Goal: Find specific page/section: Find specific page/section

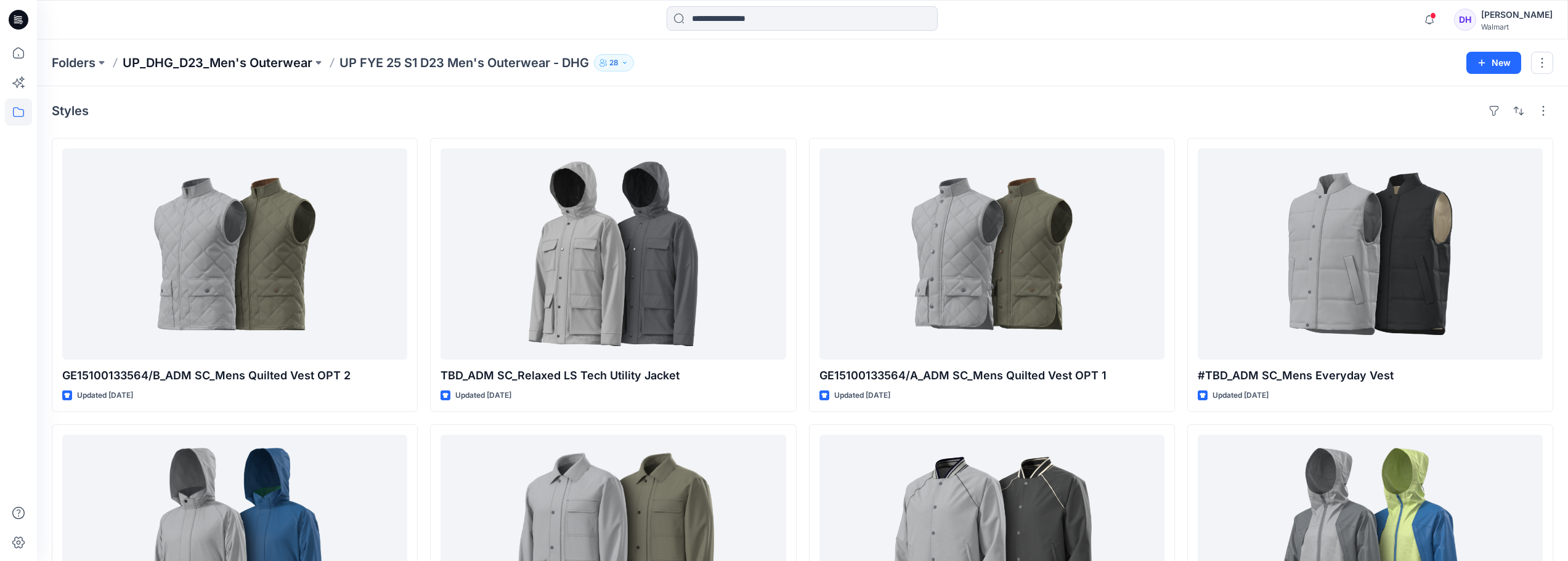
click at [285, 65] on p "UP_DHG_D23_Men's Outerwear" at bounding box center [216, 63] width 190 height 17
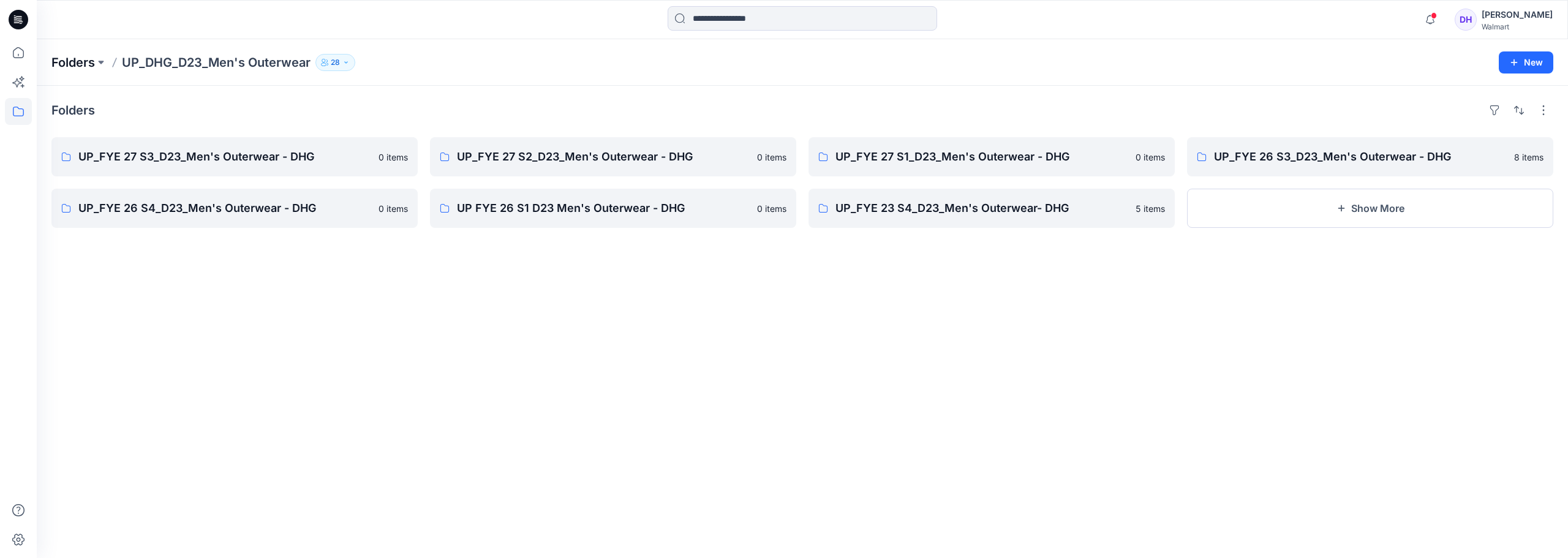
click at [65, 68] on p "Folders" at bounding box center [73, 62] width 43 height 17
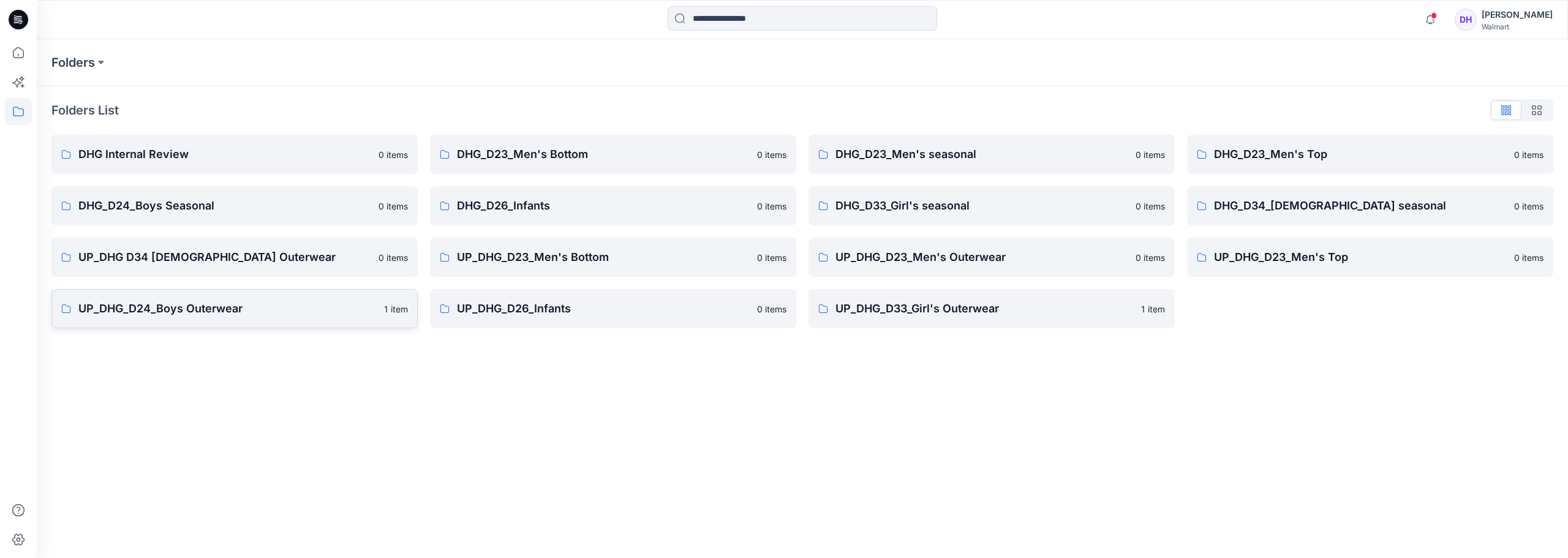
click at [236, 312] on p "UP_DHG_D24_Boys Outerwear" at bounding box center [227, 308] width 298 height 17
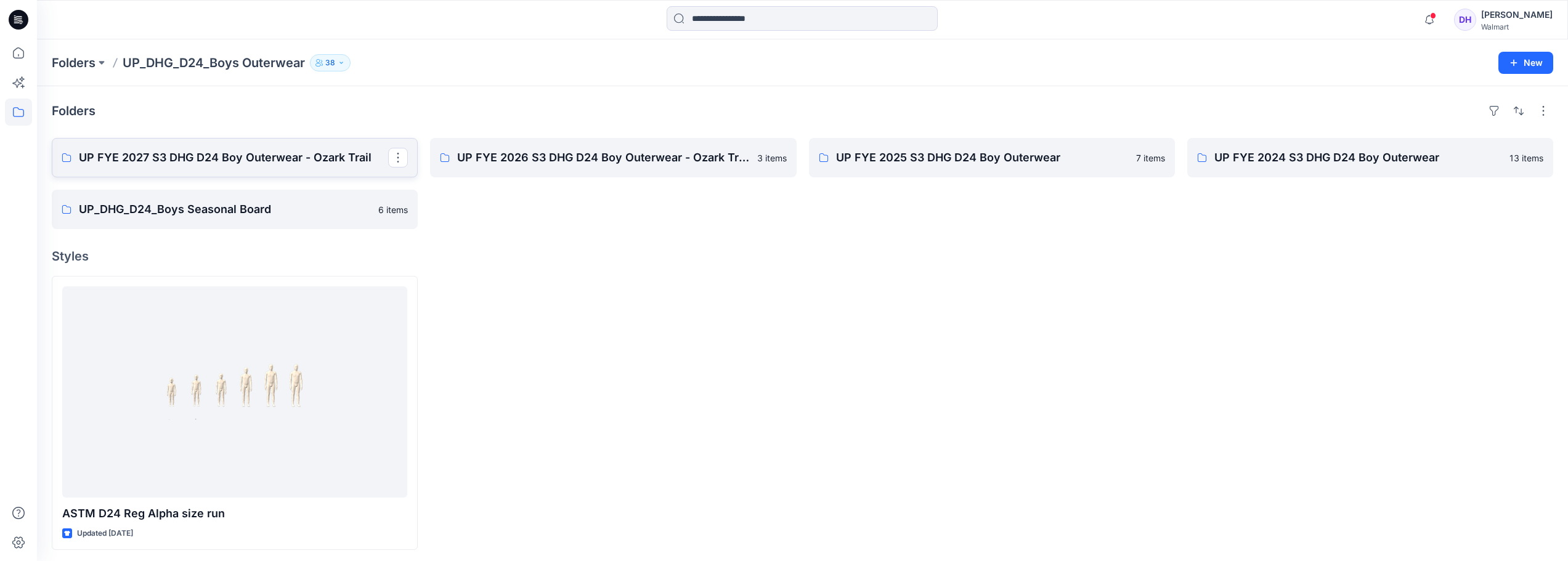
click at [273, 164] on p "UP FYE 2027 S3 DHG D24 Boy Outerwear - Ozark Trail" at bounding box center [232, 157] width 309 height 17
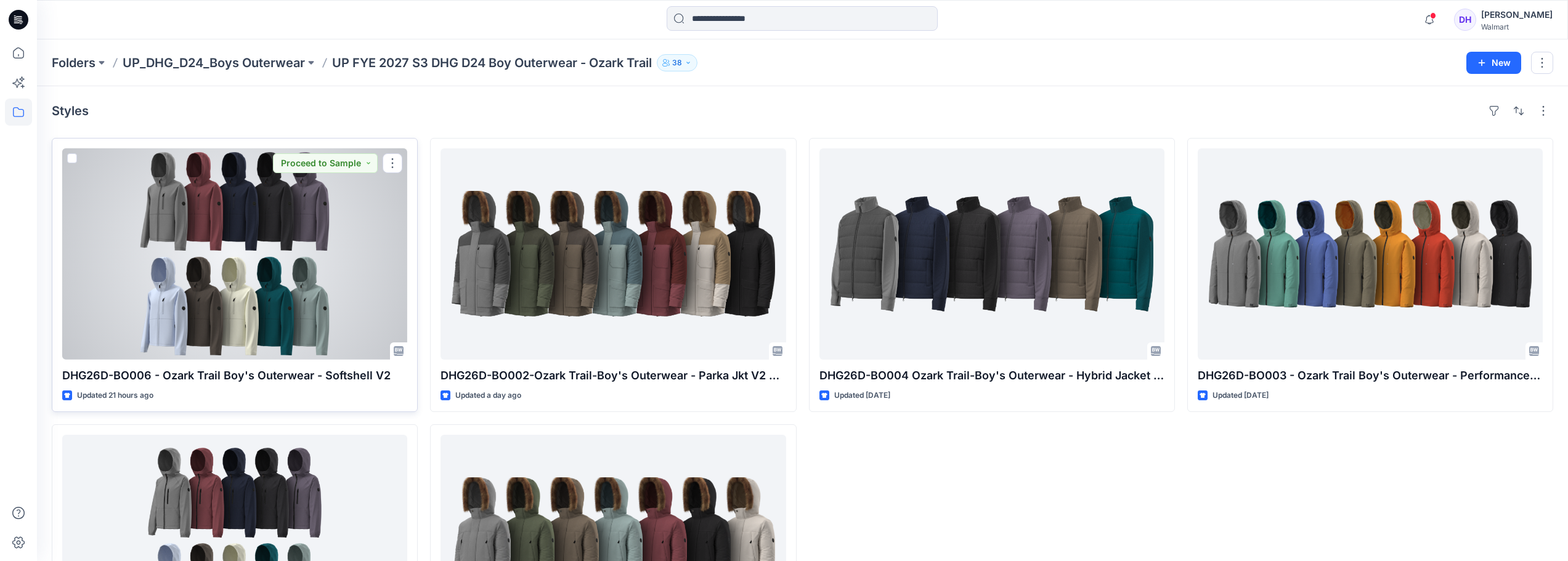
click at [275, 245] on div at bounding box center [234, 254] width 345 height 211
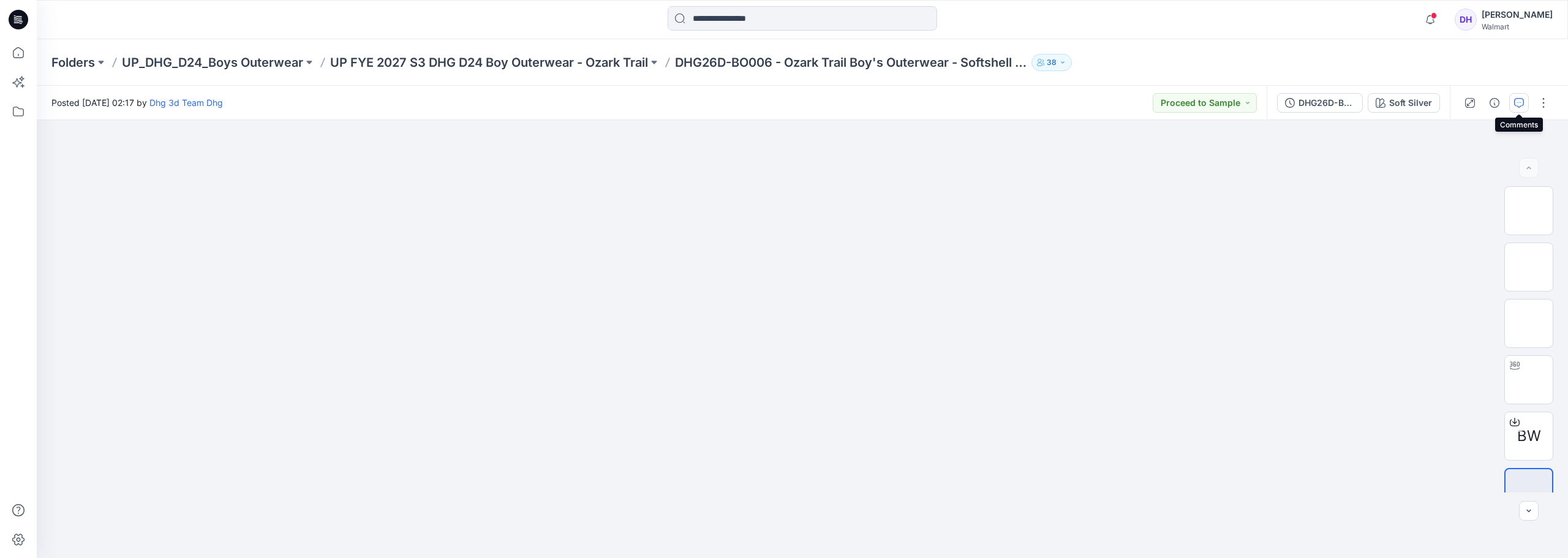
click at [1519, 101] on icon "button" at bounding box center [1519, 103] width 10 height 10
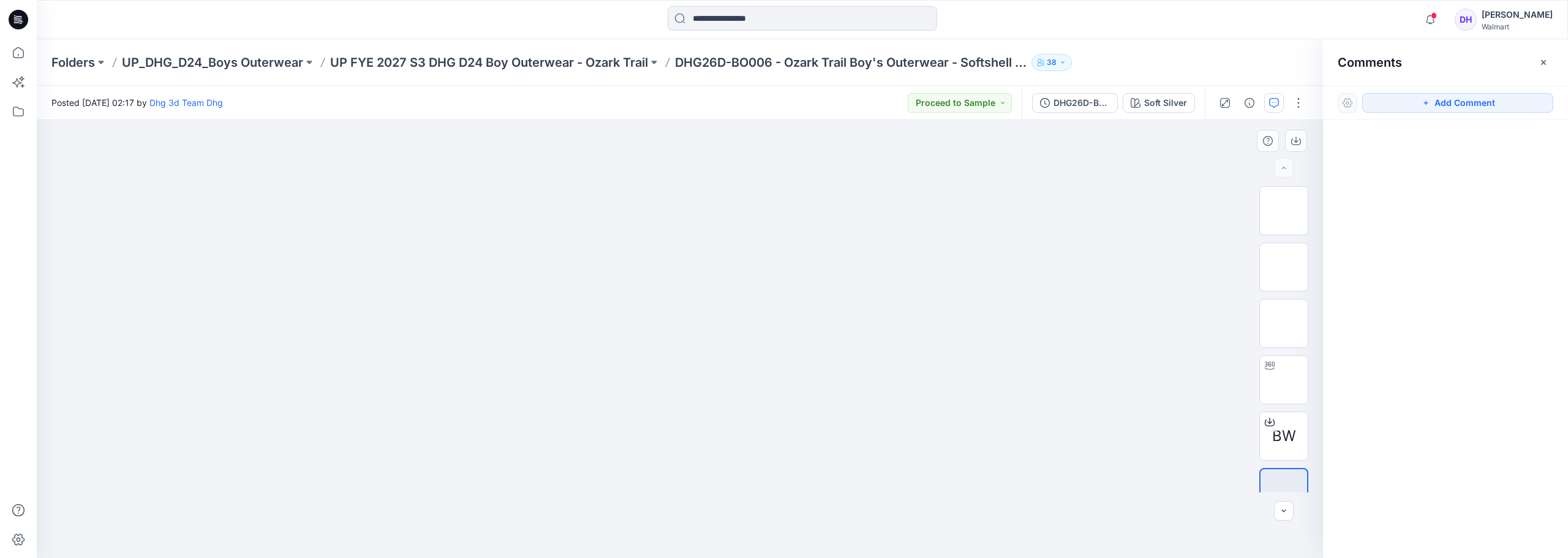
click at [976, 156] on img at bounding box center [679, 156] width 612 height 0
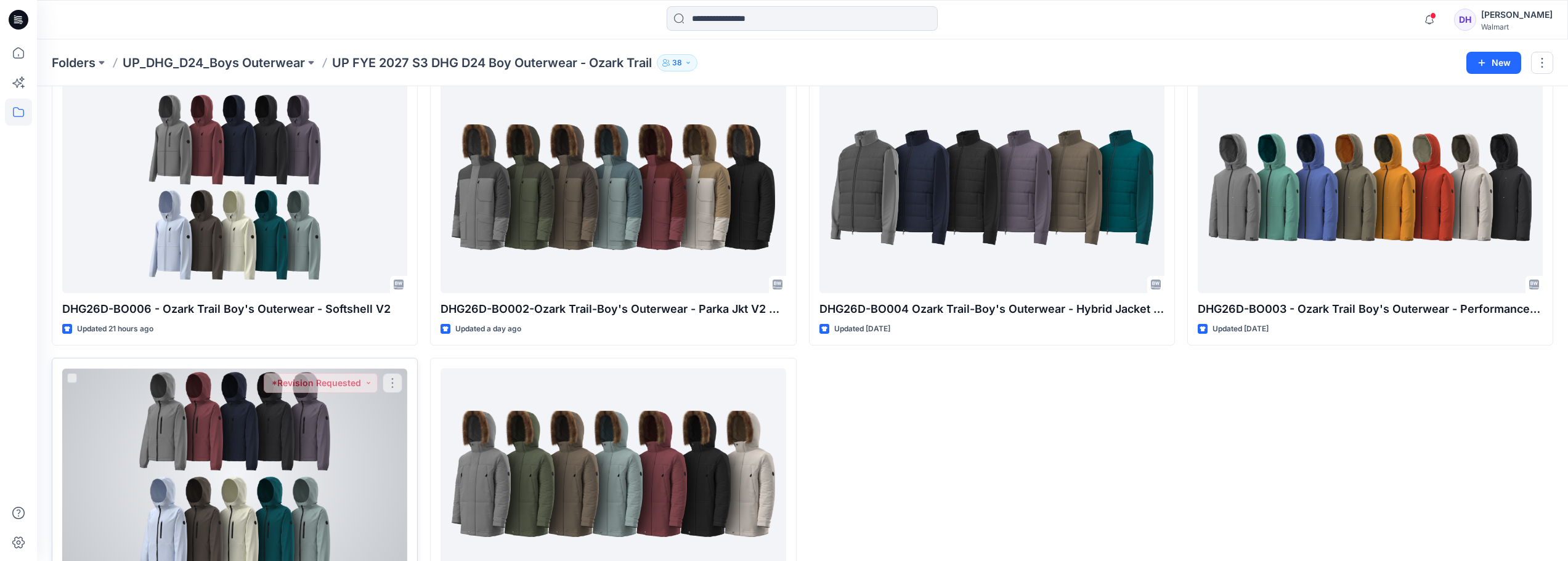
scroll to position [152, 0]
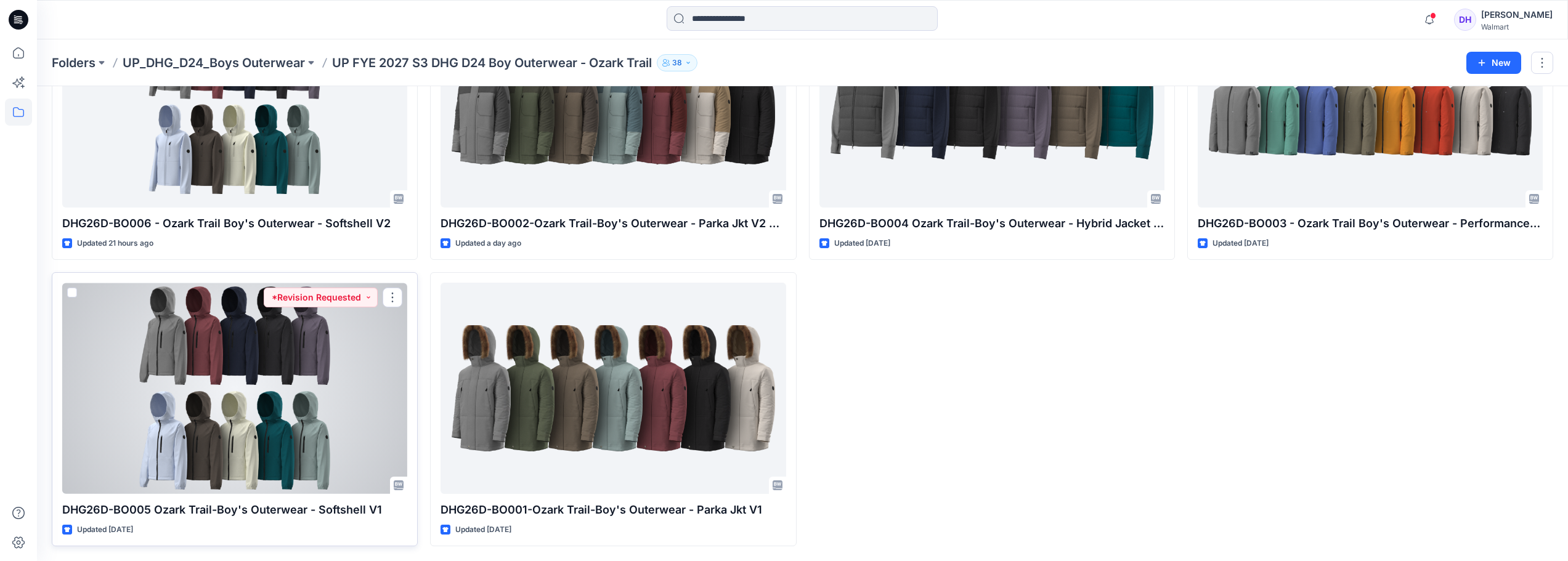
click at [314, 428] on div at bounding box center [234, 388] width 345 height 211
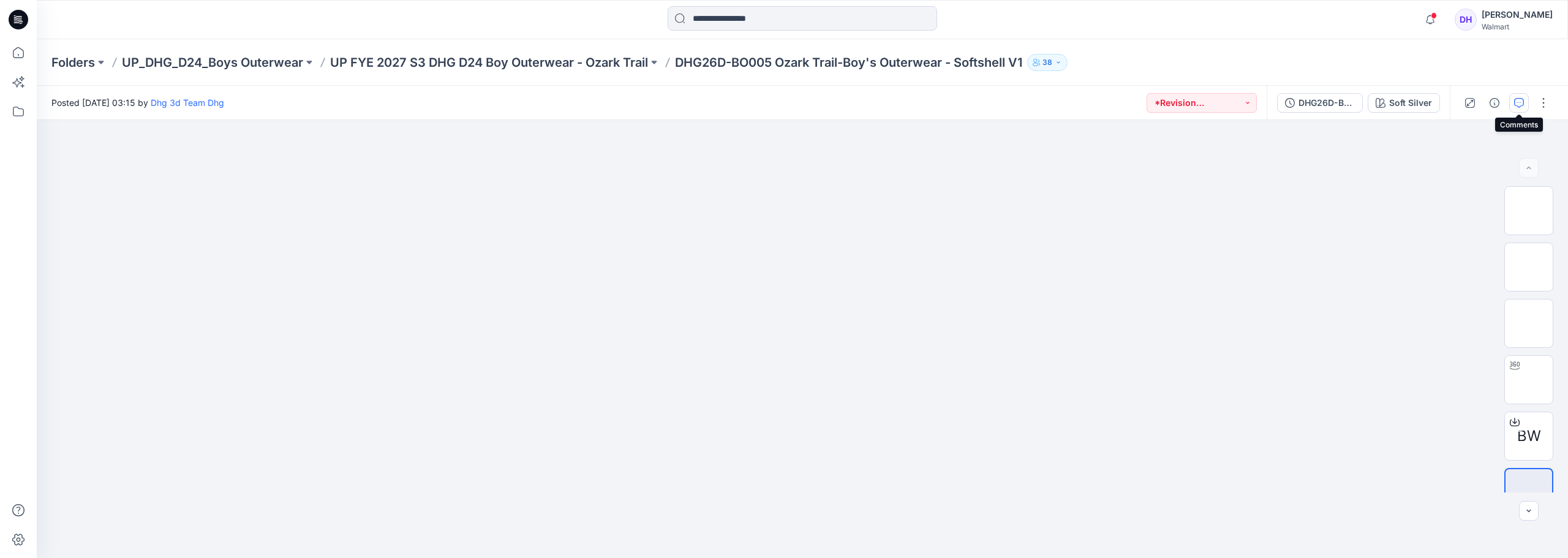
click at [1513, 108] on button "button" at bounding box center [1520, 103] width 20 height 20
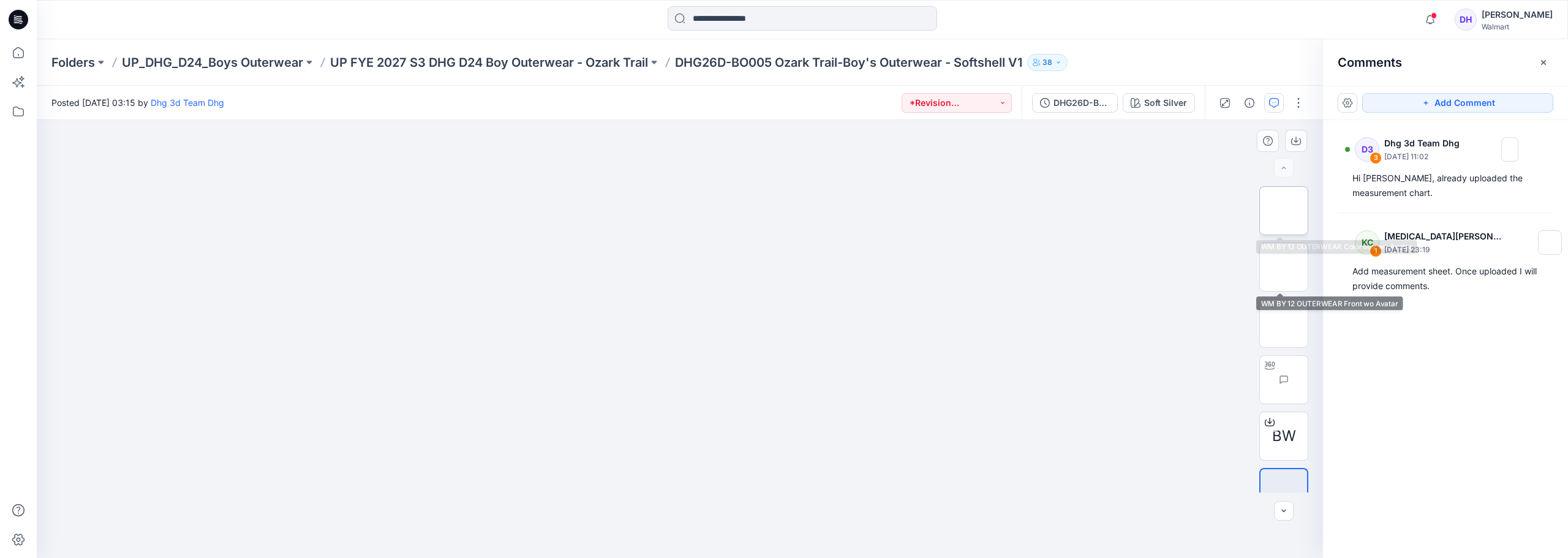
click at [1284, 210] on img at bounding box center [1284, 210] width 0 height 0
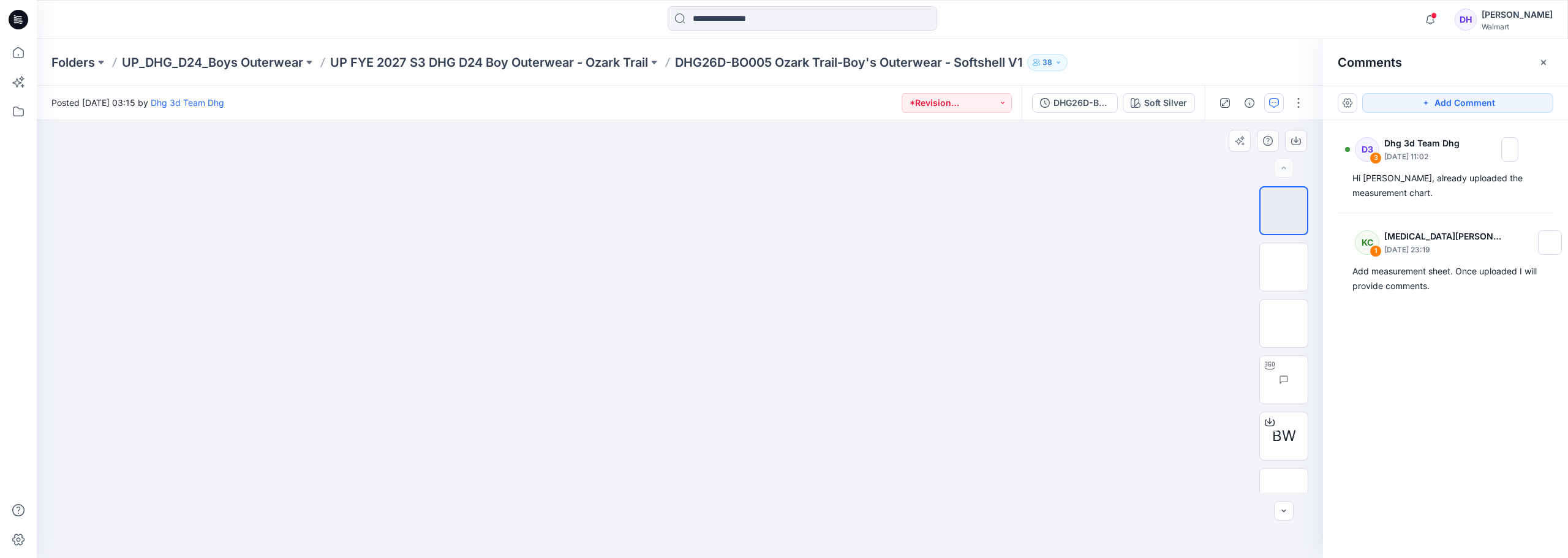
click at [933, 441] on div at bounding box center [679, 340] width 1287 height 438
